Goal: Task Accomplishment & Management: Manage account settings

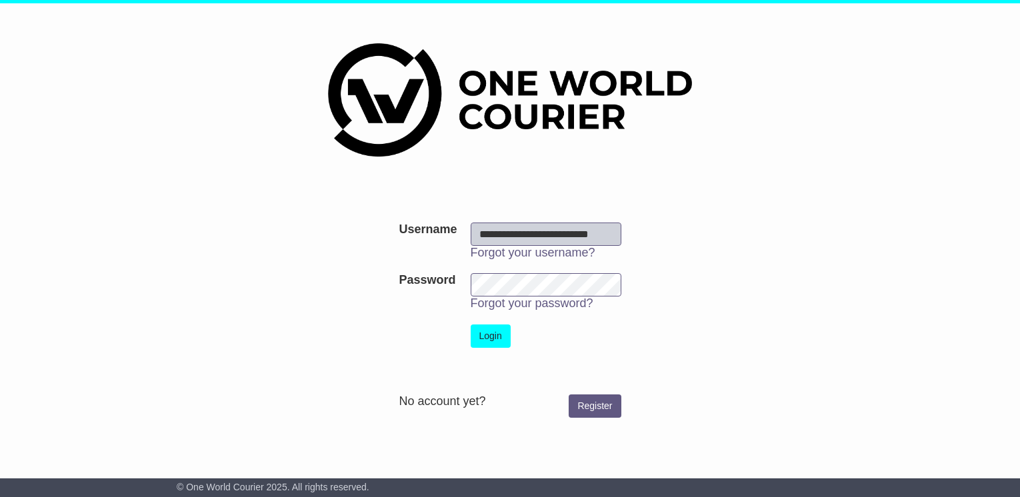
click at [497, 335] on button "Login" at bounding box center [491, 336] width 40 height 23
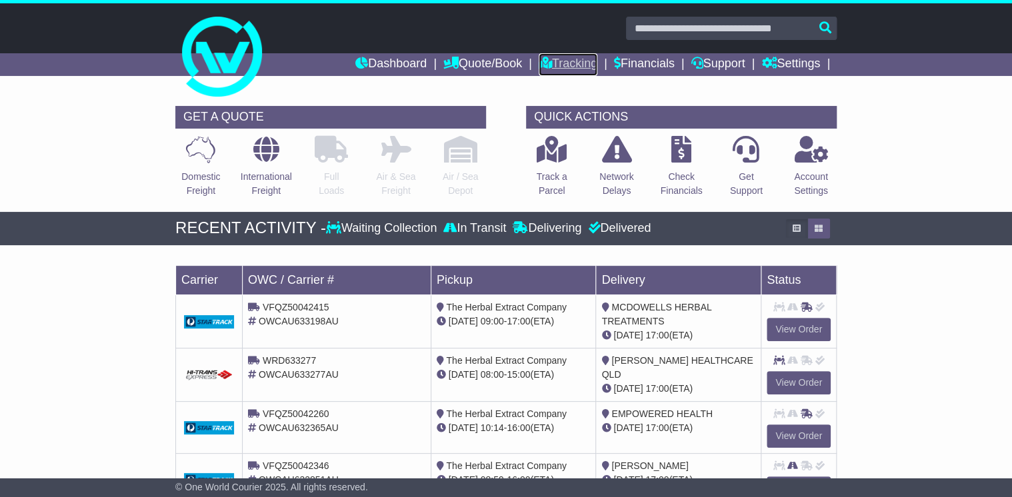
click at [573, 61] on link "Tracking" at bounding box center [568, 64] width 59 height 23
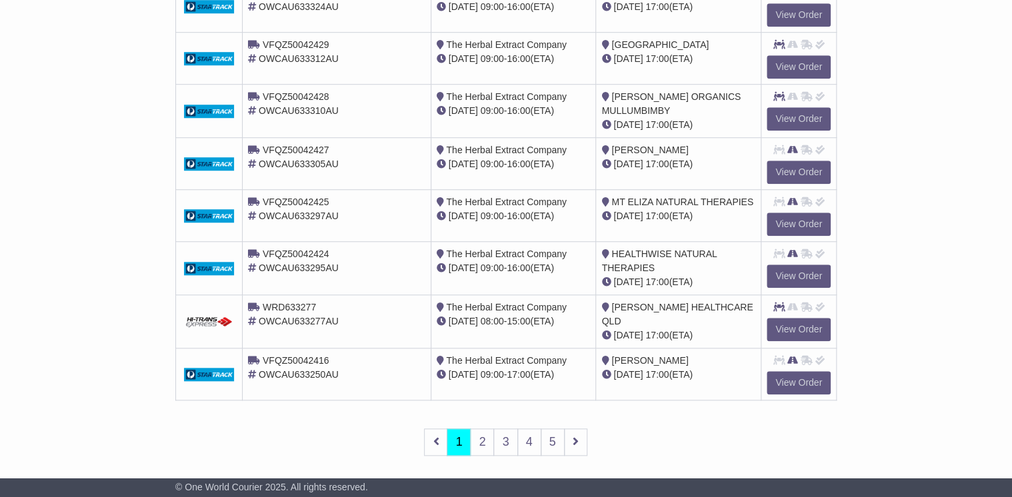
scroll to position [489, 0]
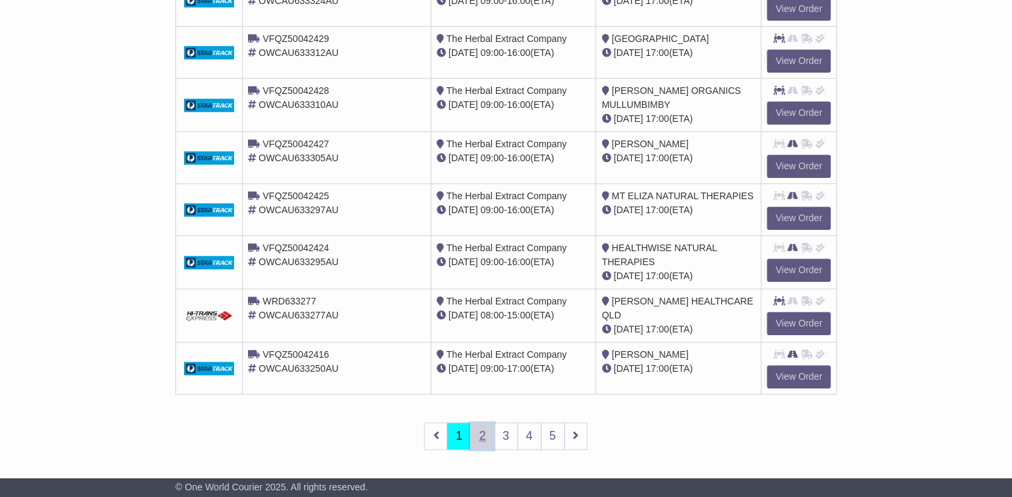
click at [487, 432] on link "2" at bounding box center [482, 436] width 24 height 27
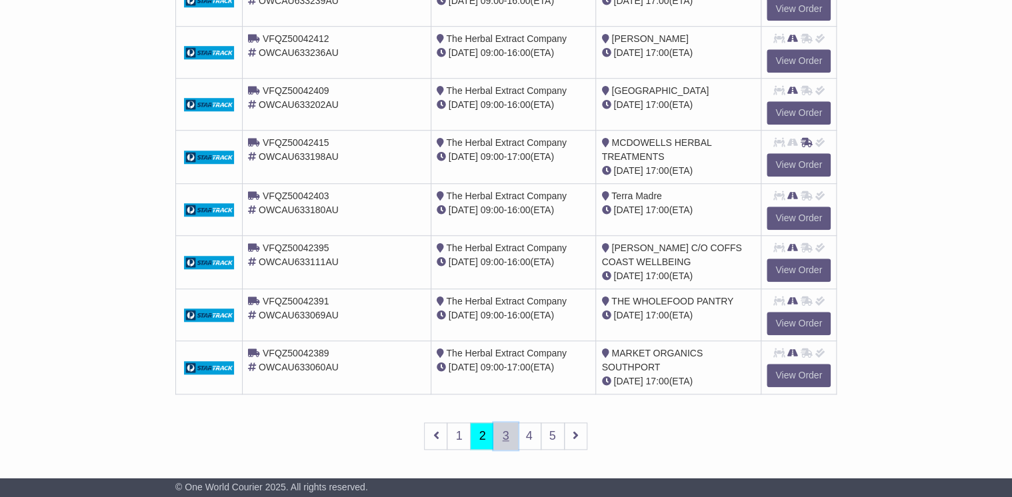
click at [507, 434] on link "3" at bounding box center [505, 436] width 24 height 27
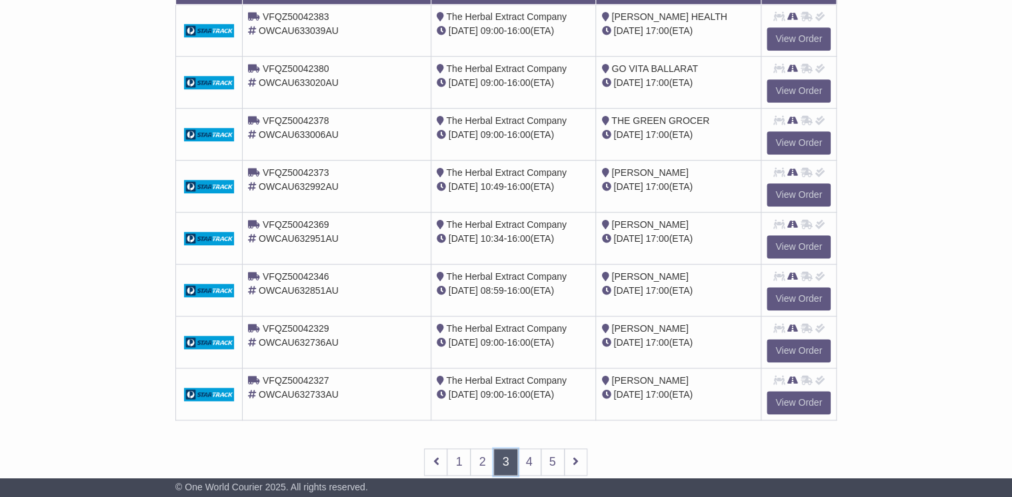
scroll to position [484, 0]
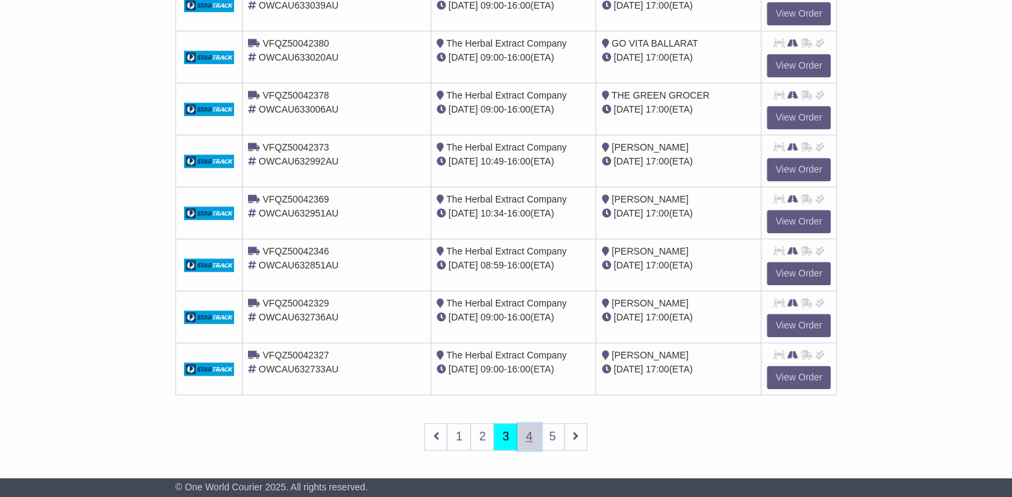
click at [529, 431] on link "4" at bounding box center [529, 436] width 24 height 27
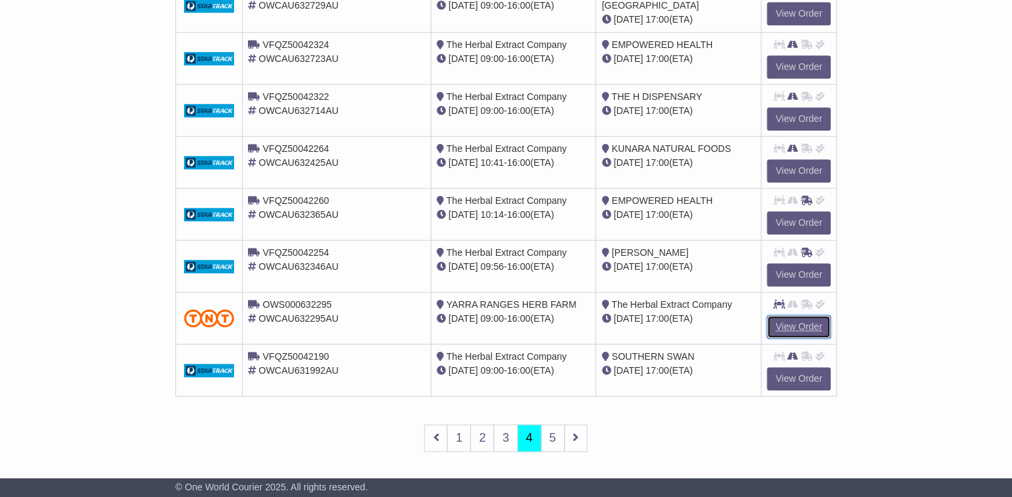
click at [792, 320] on link "View Order" at bounding box center [799, 326] width 64 height 23
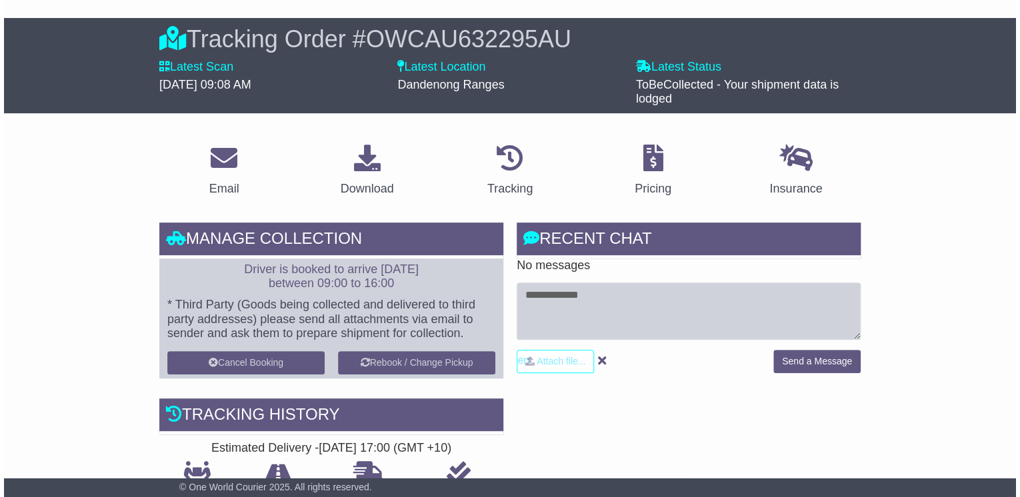
scroll to position [160, 0]
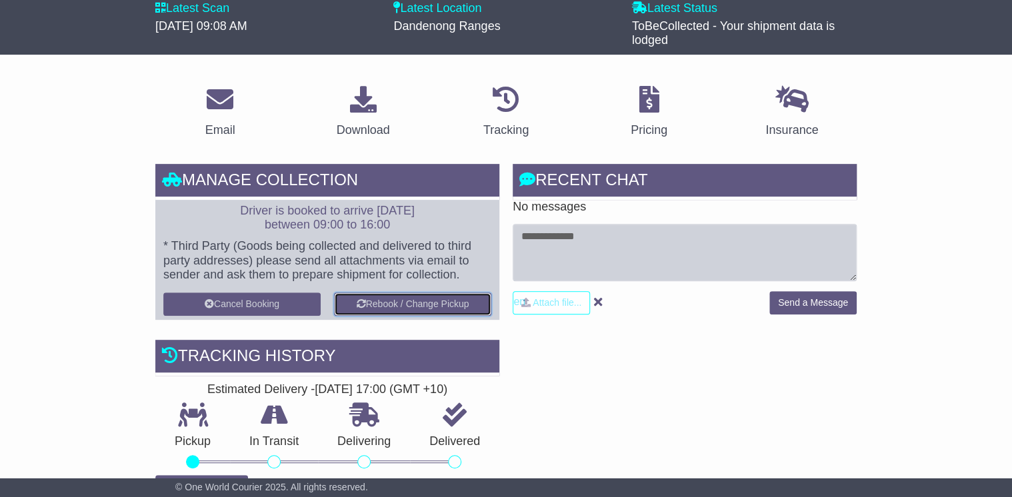
click at [401, 304] on button "Rebook / Change Pickup" at bounding box center [412, 304] width 157 height 23
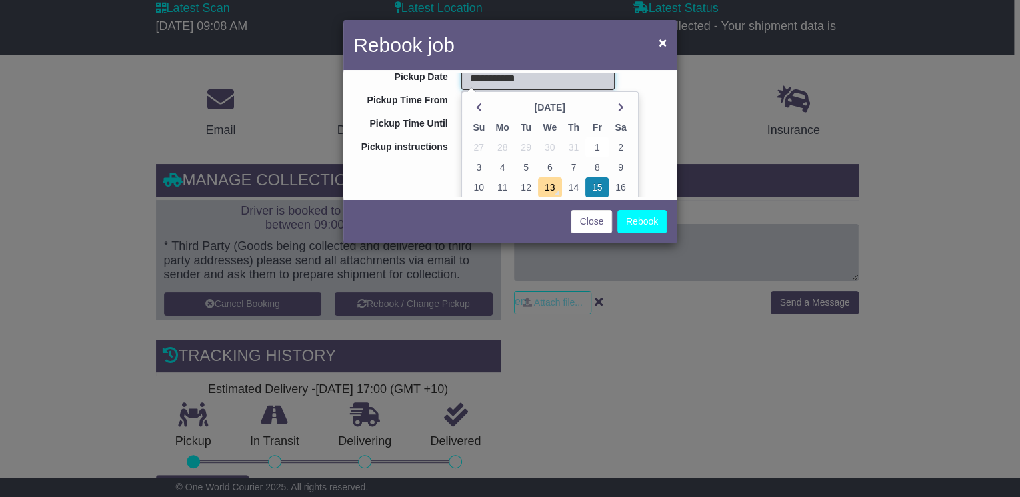
scroll to position [53, 0]
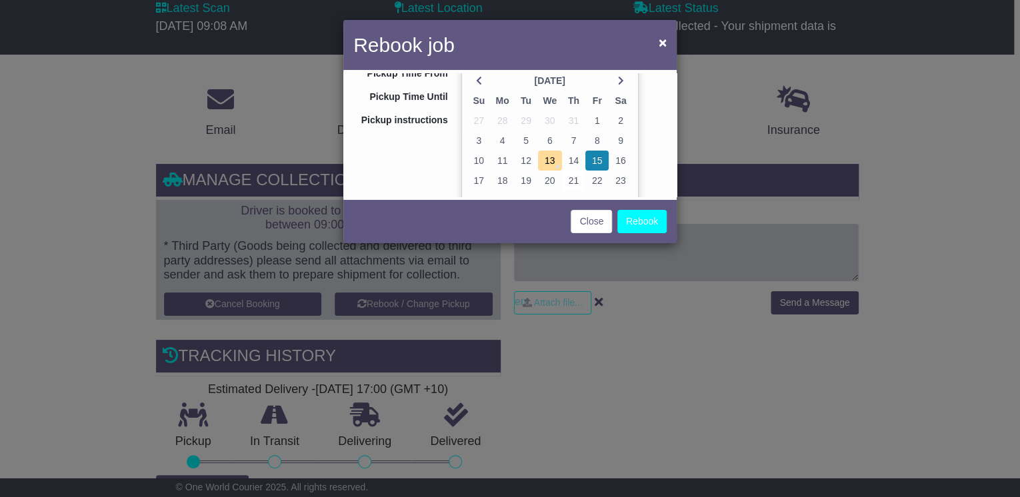
click at [571, 177] on td "21" at bounding box center [573, 181] width 23 height 20
type input "**********"
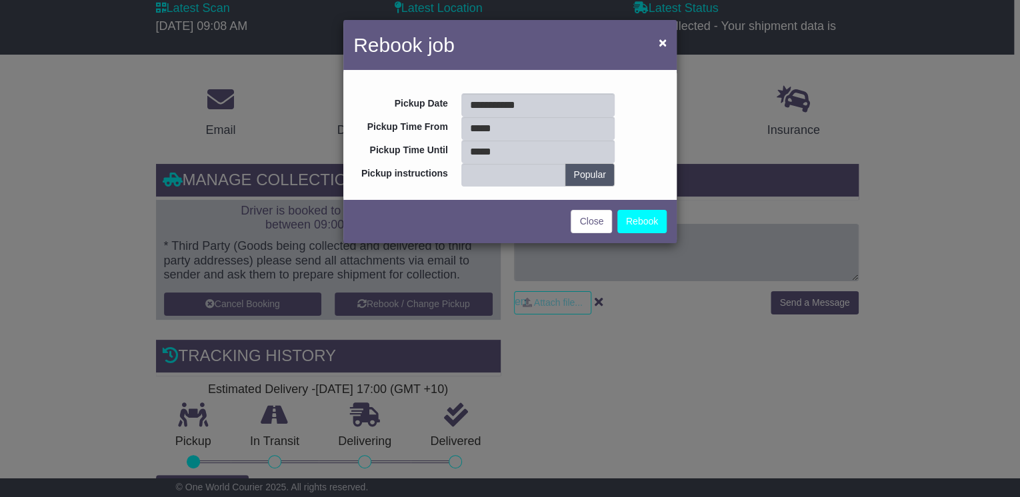
scroll to position [0, 0]
click at [515, 127] on input "*****" at bounding box center [537, 128] width 153 height 23
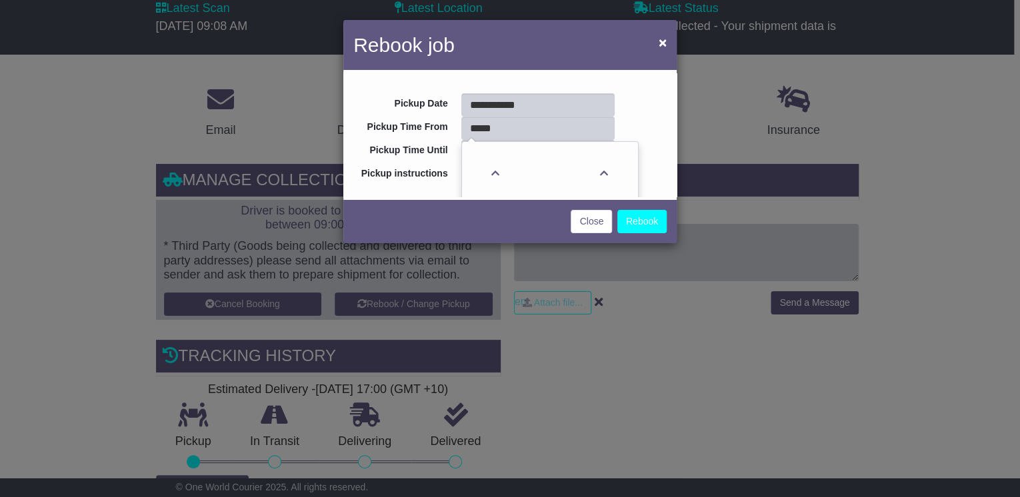
click at [636, 104] on div "**********" at bounding box center [509, 134] width 333 height 123
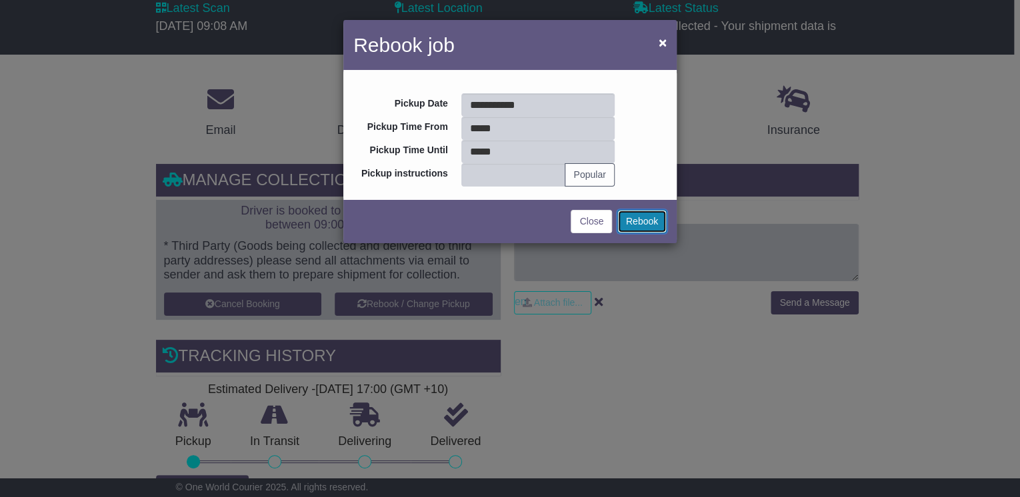
click at [643, 224] on button "Rebook" at bounding box center [641, 221] width 49 height 23
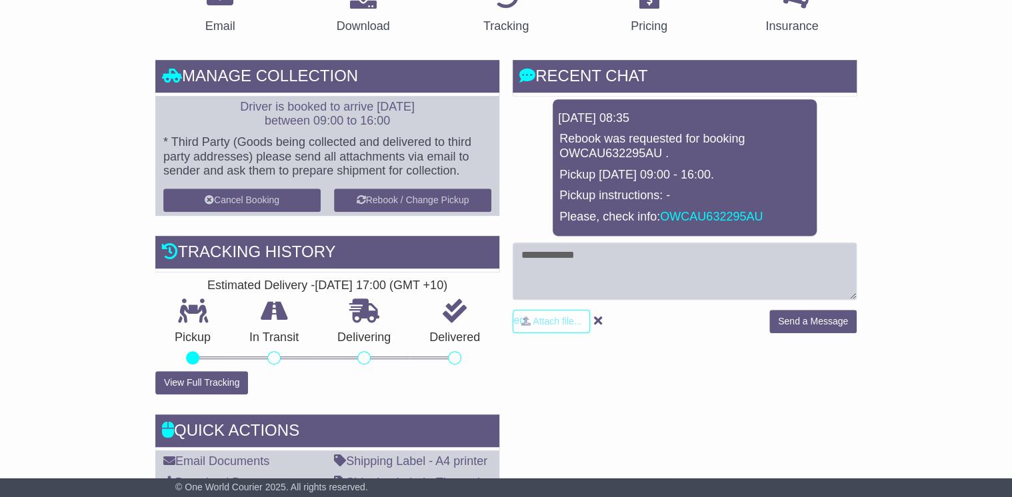
scroll to position [267, 0]
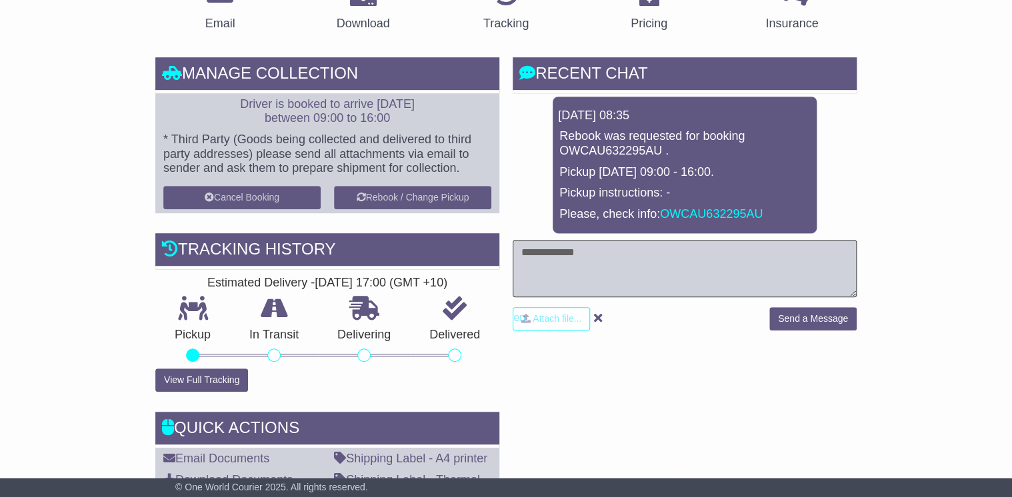
click at [549, 255] on textarea at bounding box center [685, 268] width 344 height 57
click at [669, 249] on textarea "**********" at bounding box center [685, 268] width 344 height 57
type textarea "**********"
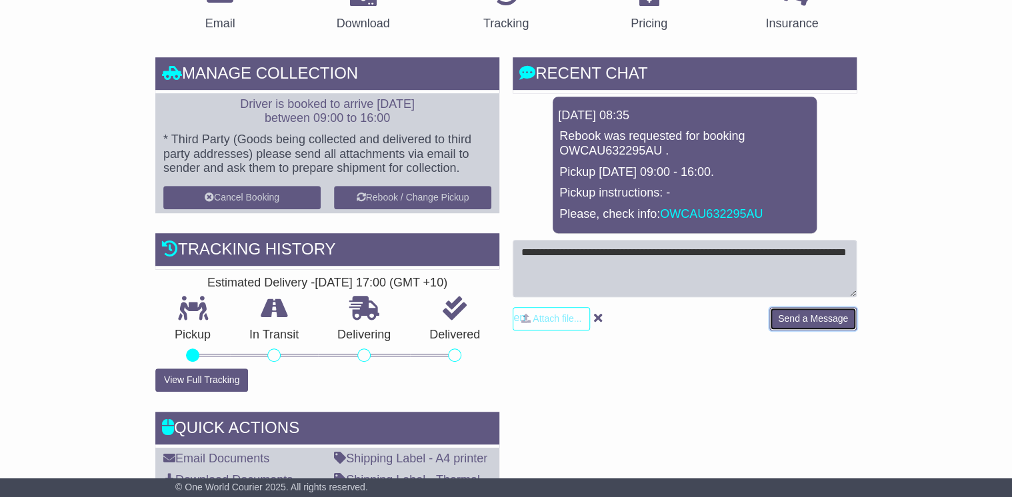
click at [778, 317] on button "Send a Message" at bounding box center [812, 318] width 87 height 23
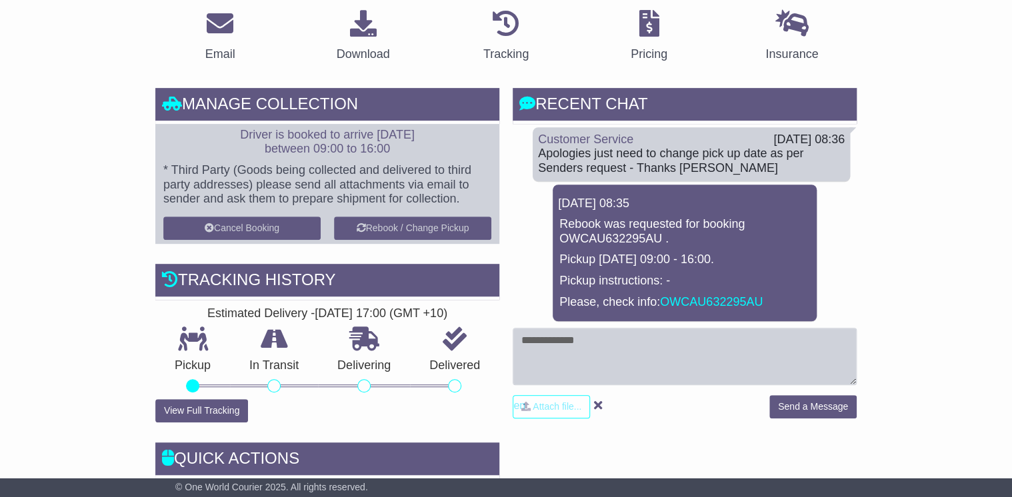
scroll to position [213, 0]
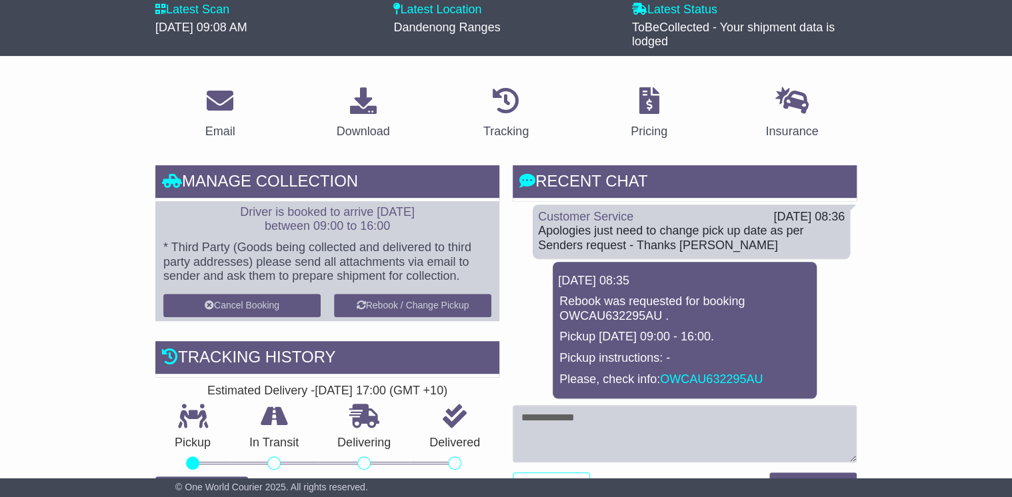
scroll to position [160, 0]
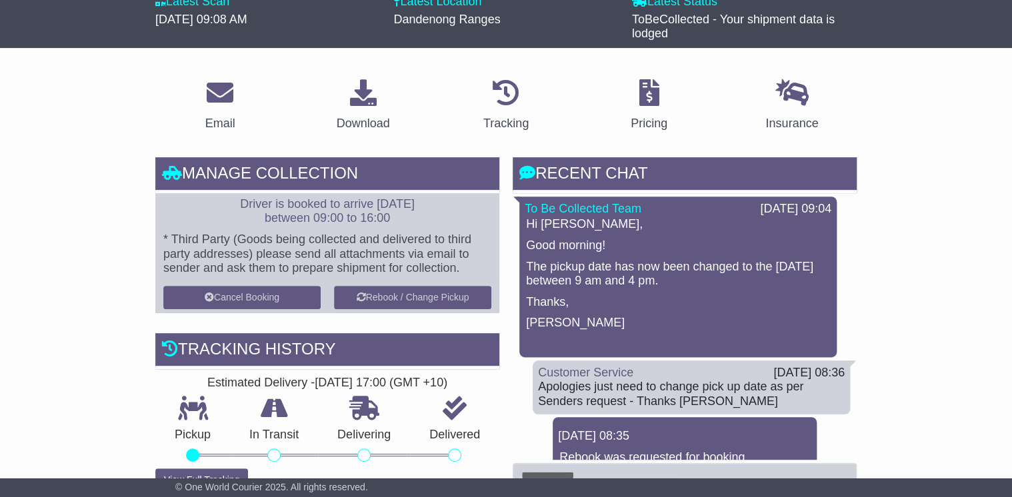
scroll to position [213, 0]
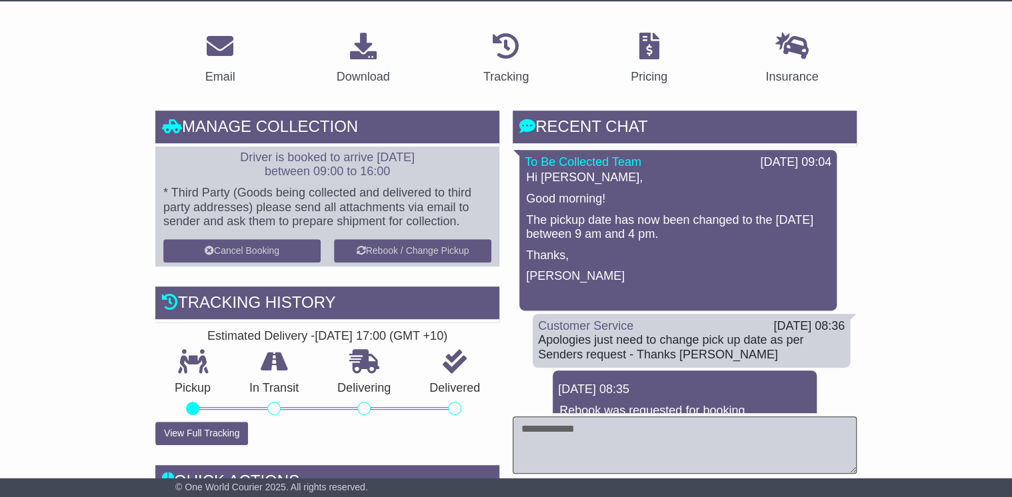
click at [555, 432] on textarea at bounding box center [685, 445] width 344 height 57
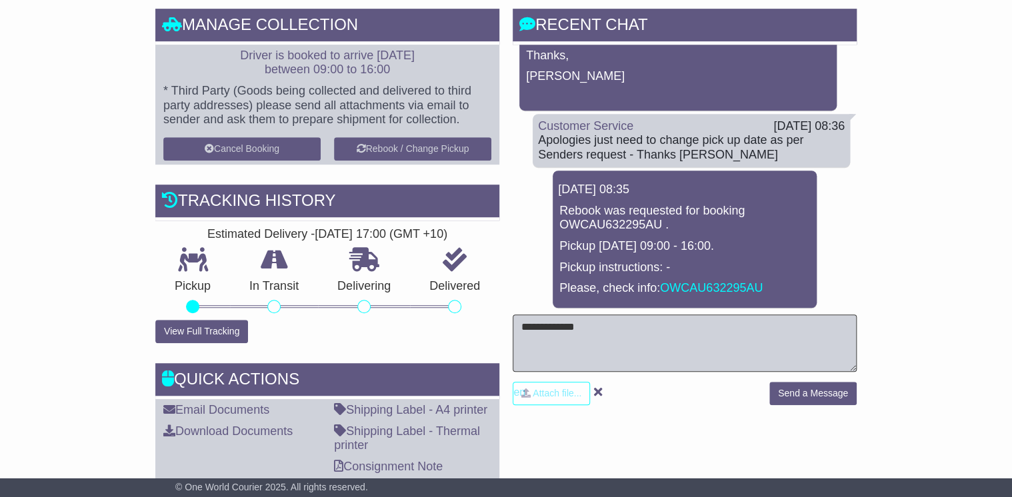
scroll to position [320, 0]
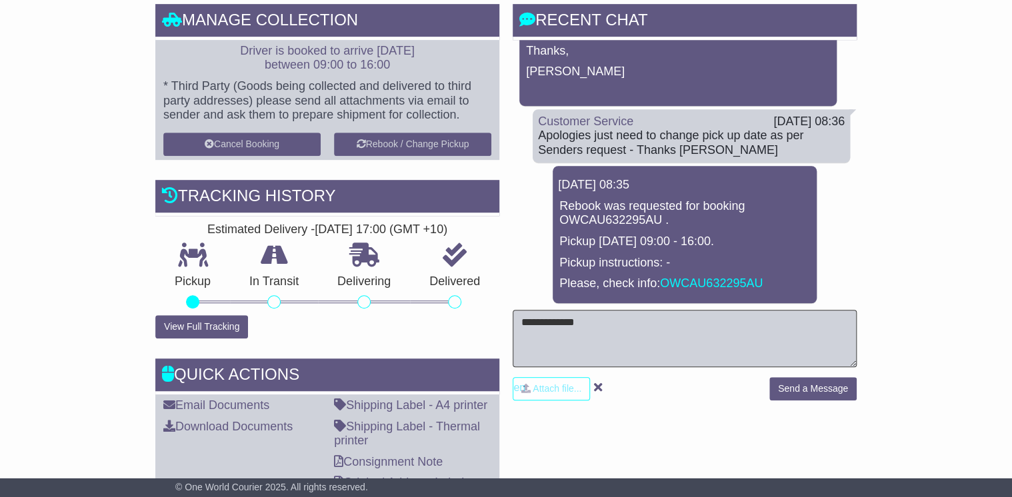
type textarea "**********"
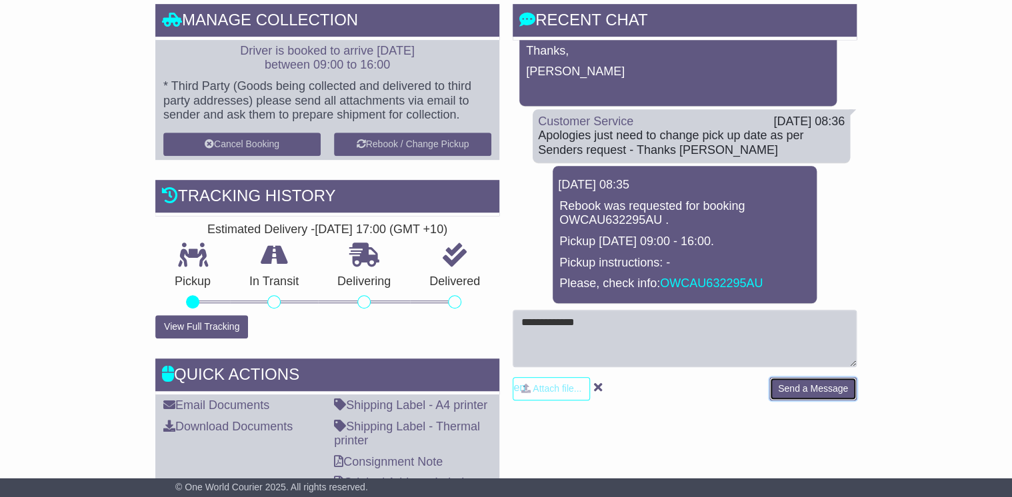
click at [823, 385] on button "Send a Message" at bounding box center [812, 388] width 87 height 23
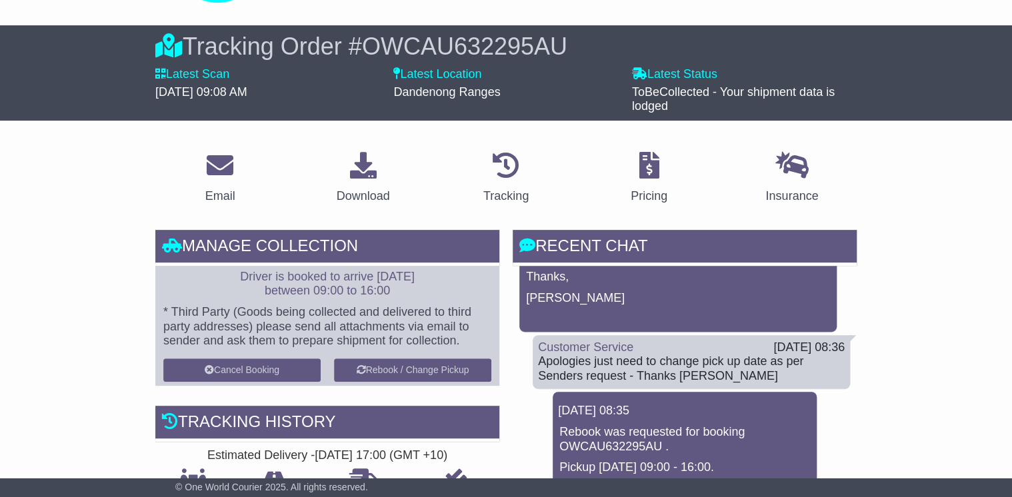
scroll to position [0, 0]
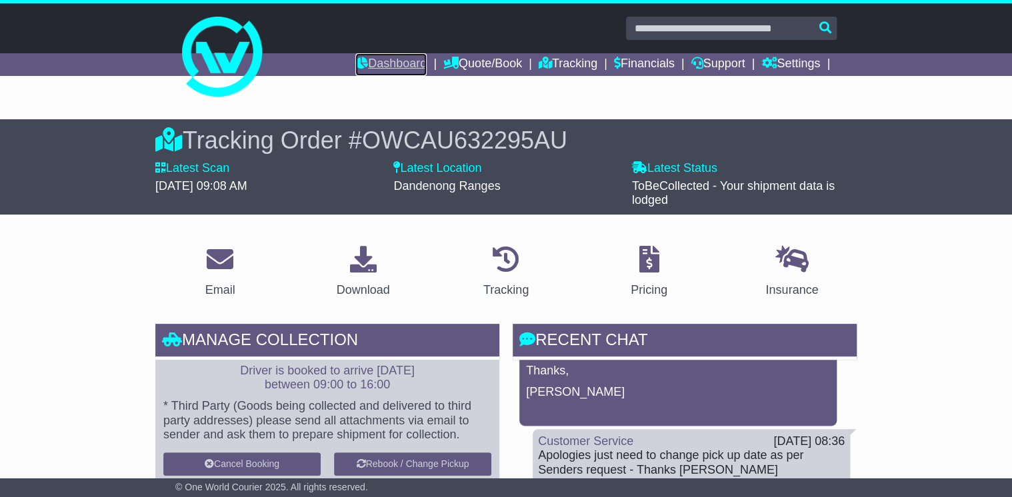
click at [389, 55] on link "Dashboard" at bounding box center [390, 64] width 71 height 23
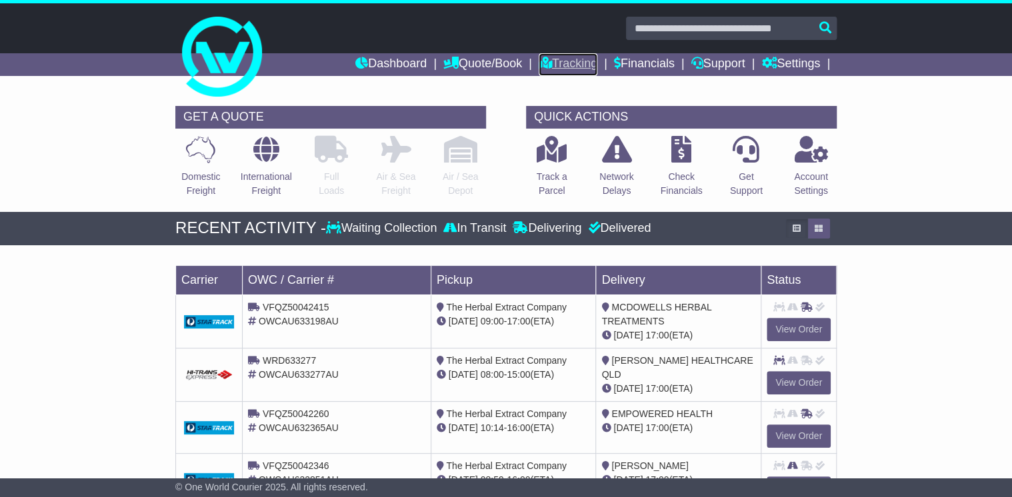
click at [584, 63] on link "Tracking" at bounding box center [568, 64] width 59 height 23
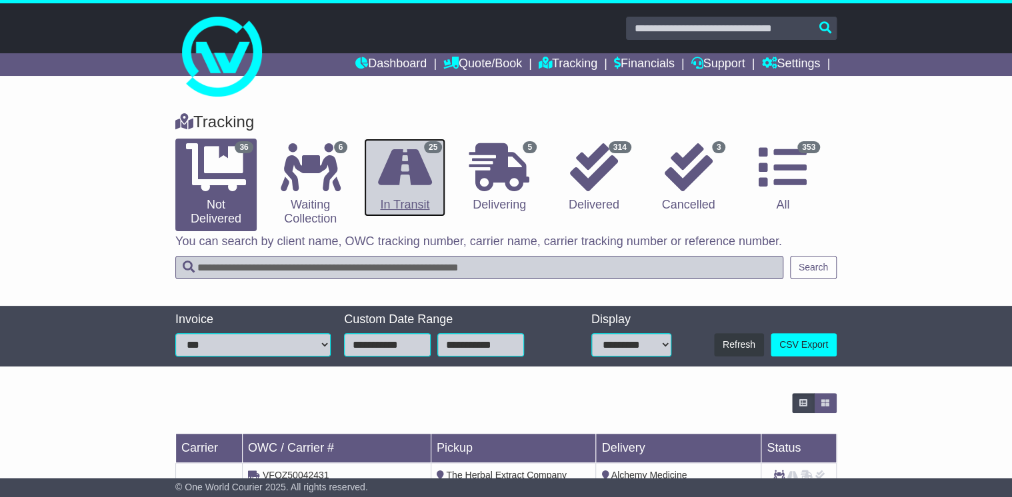
click at [411, 173] on icon at bounding box center [405, 167] width 54 height 48
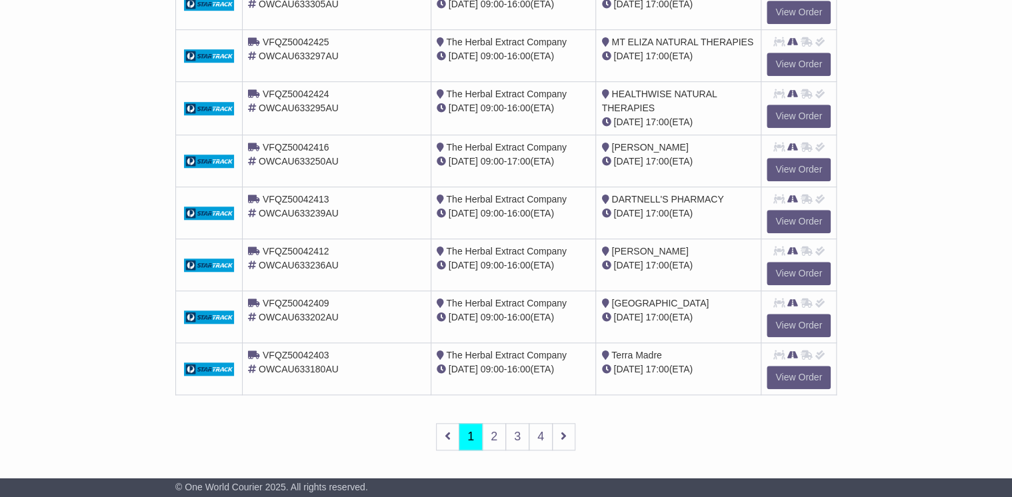
scroll to position [487, 0]
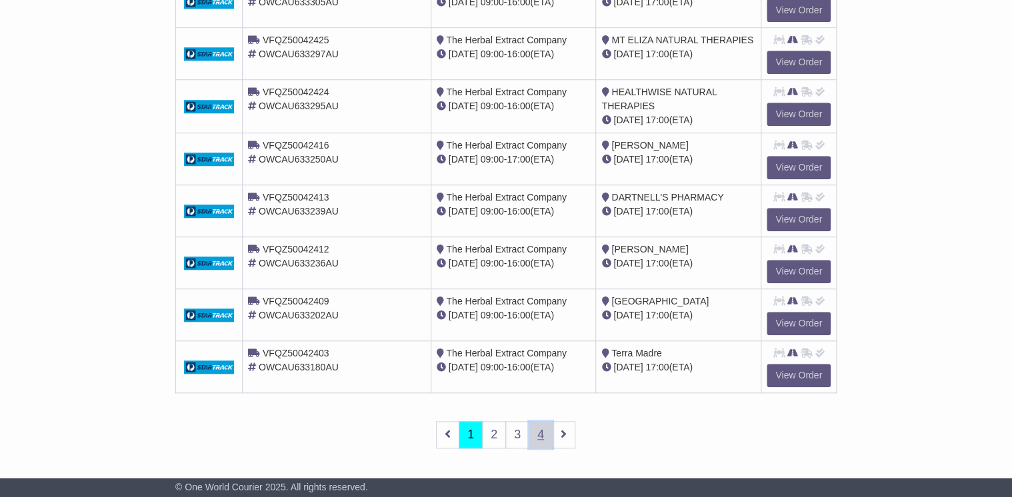
click at [544, 431] on link "4" at bounding box center [541, 434] width 24 height 27
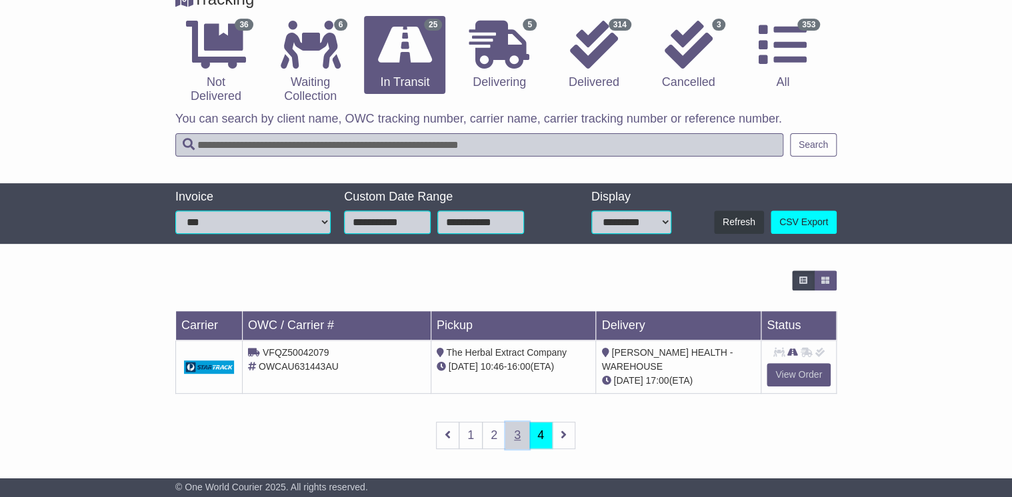
click at [515, 430] on link "3" at bounding box center [517, 435] width 24 height 27
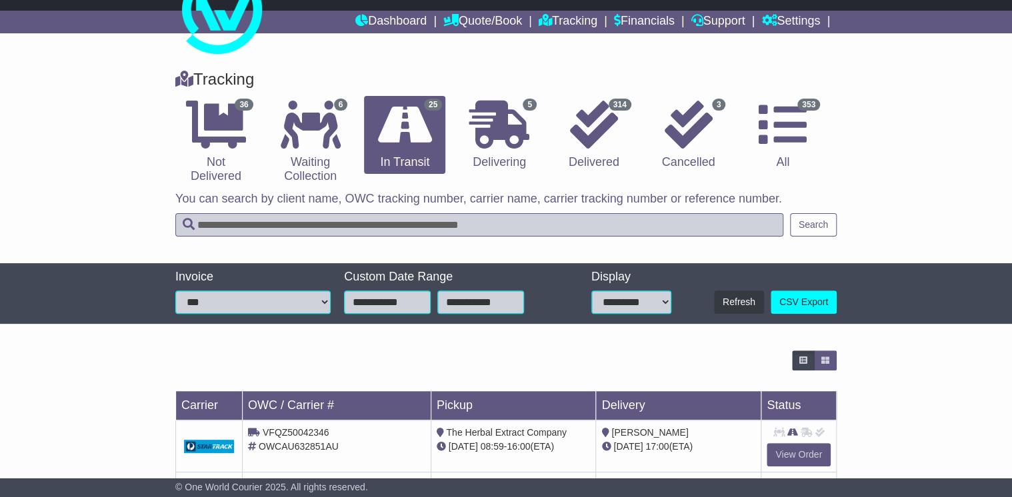
scroll to position [4, 0]
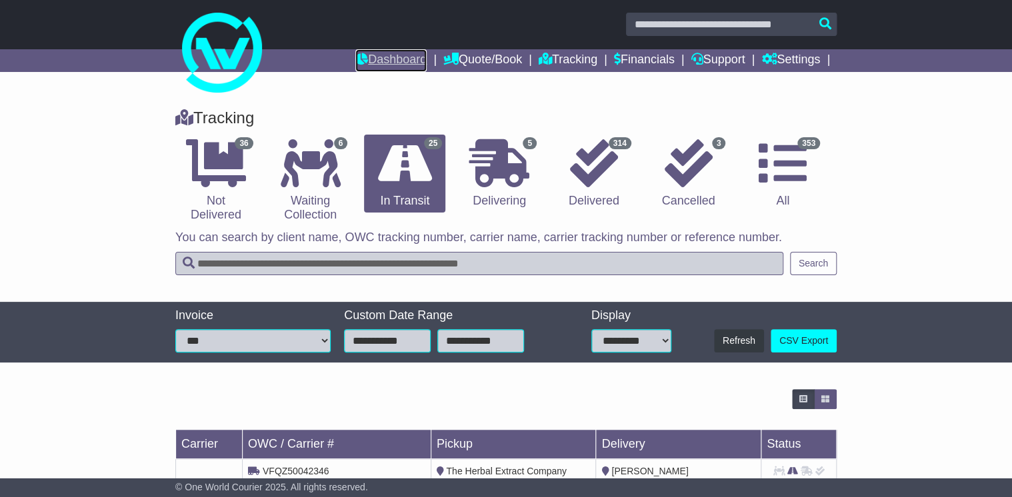
click at [375, 53] on link "Dashboard" at bounding box center [390, 60] width 71 height 23
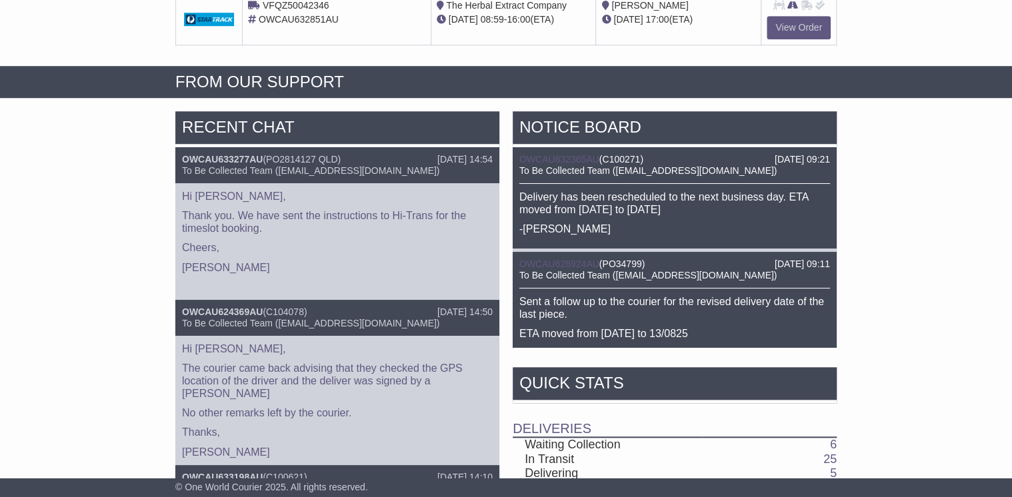
scroll to position [480, 0]
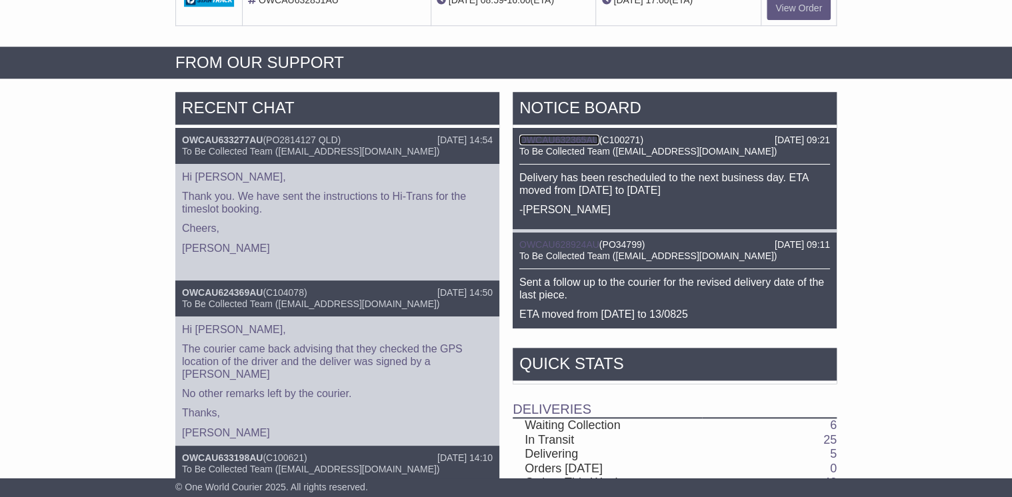
click at [563, 136] on link "OWCAU632365AU" at bounding box center [559, 140] width 80 height 11
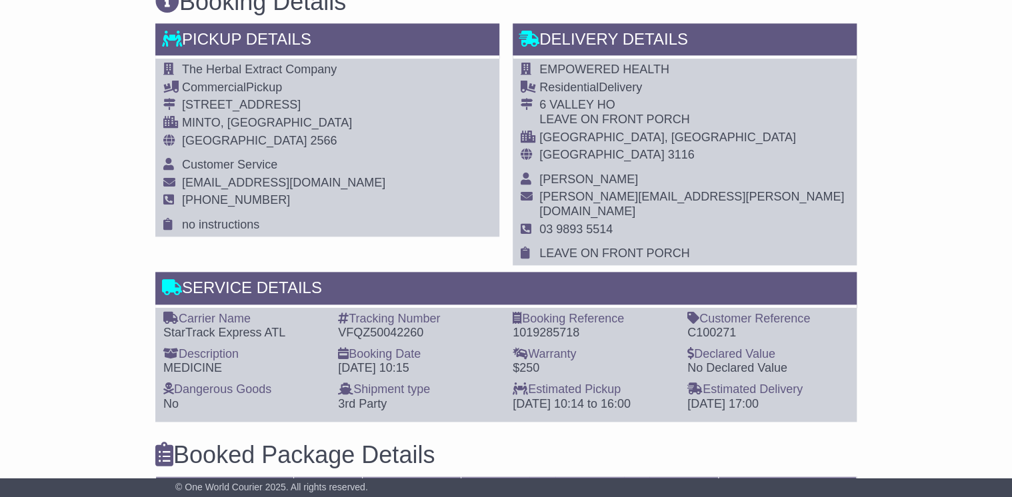
scroll to position [747, 0]
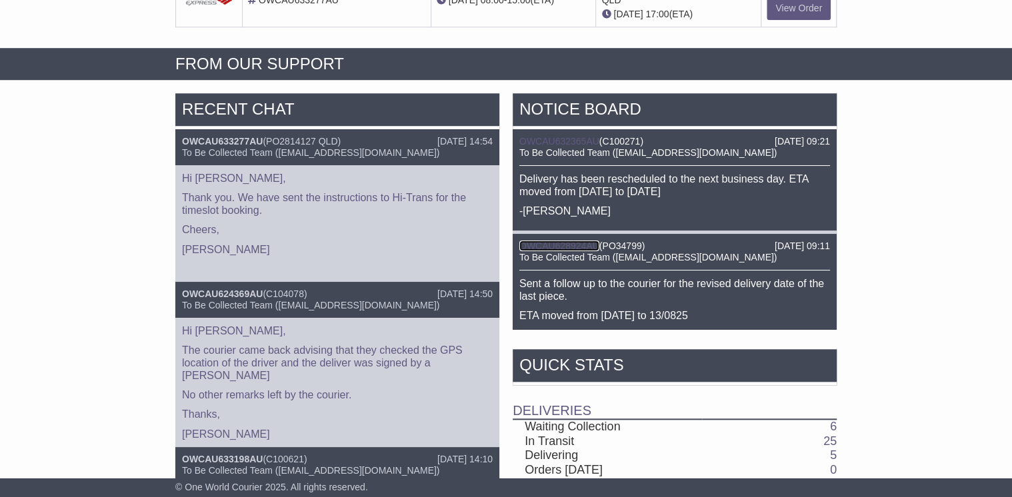
click at [563, 243] on link "OWCAU628924AU" at bounding box center [559, 246] width 80 height 11
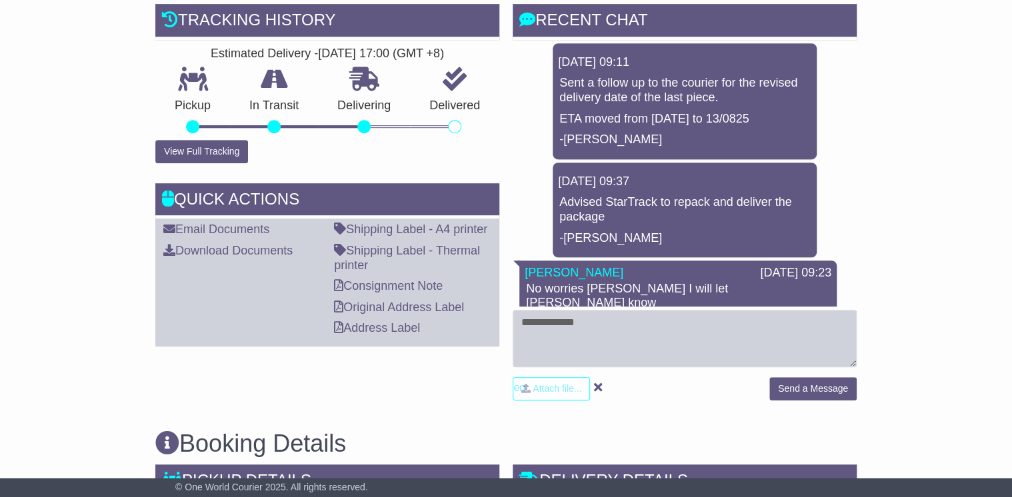
scroll to position [320, 0]
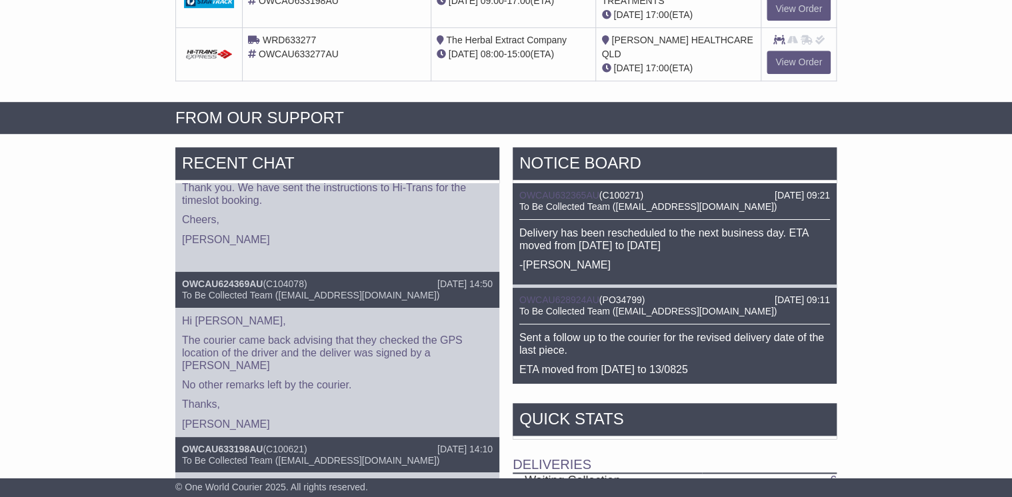
scroll to position [427, 0]
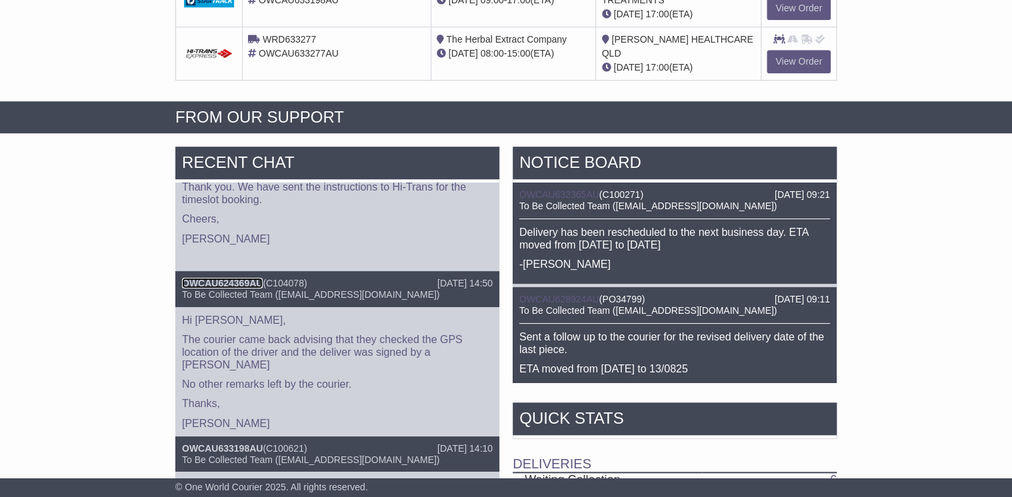
click at [237, 281] on link "OWCAU624369AU" at bounding box center [222, 283] width 81 height 11
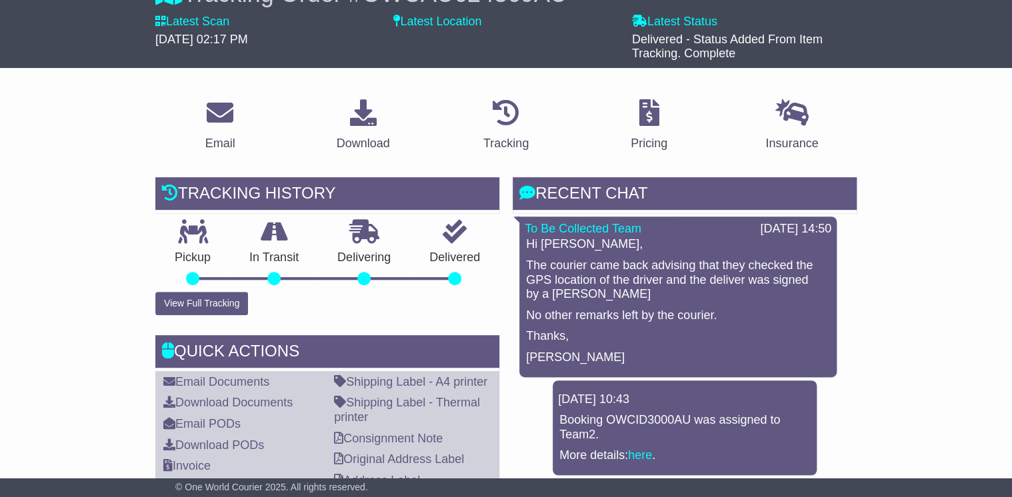
scroll to position [267, 0]
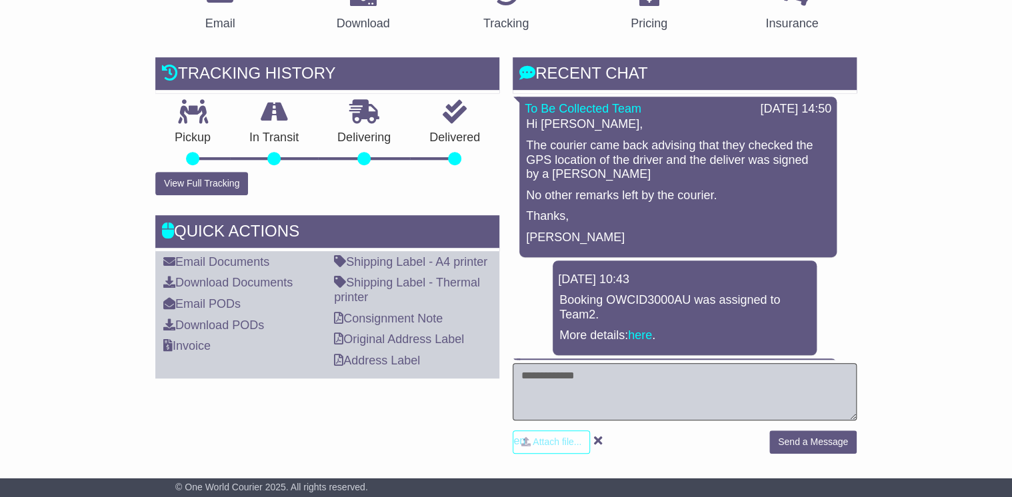
drag, startPoint x: 587, startPoint y: 385, endPoint x: 595, endPoint y: 386, distance: 8.8
click at [588, 385] on textarea at bounding box center [685, 391] width 344 height 57
type textarea "**********"
click at [833, 437] on button "Send a Message" at bounding box center [812, 442] width 87 height 23
